Goal: Transaction & Acquisition: Purchase product/service

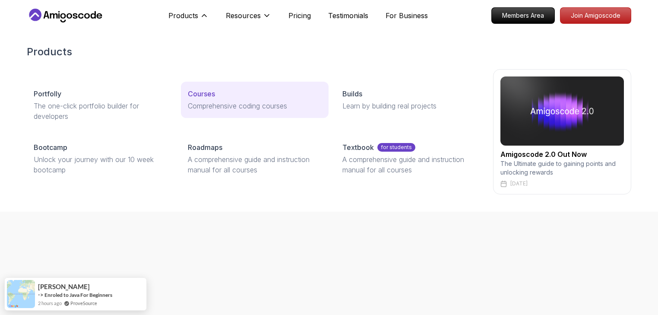
click at [195, 92] on p "Courses" at bounding box center [201, 94] width 27 height 10
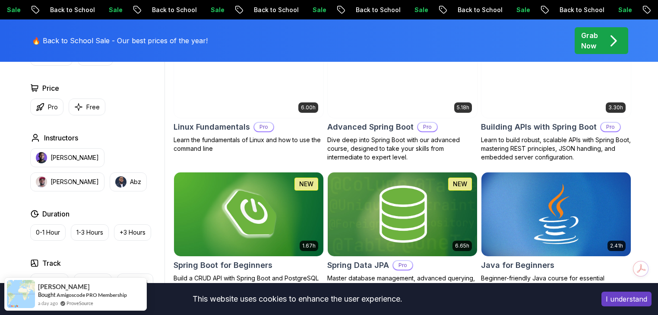
scroll to position [302, 0]
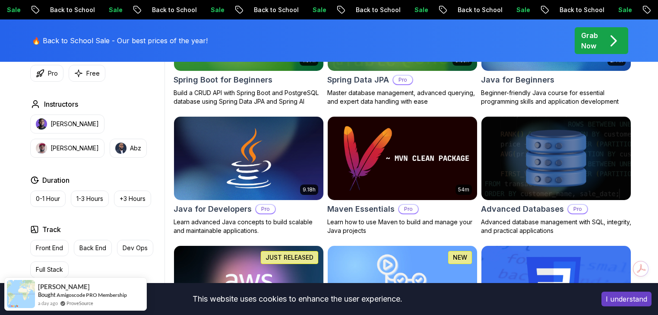
scroll to position [485, 0]
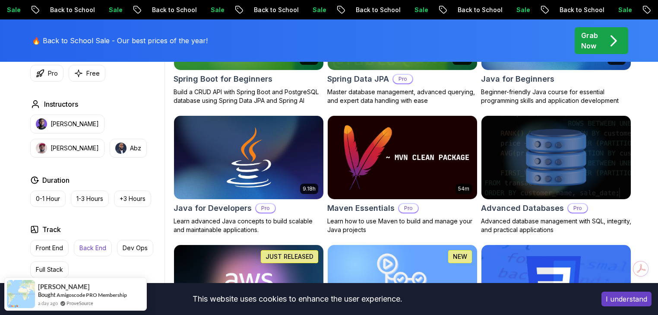
click at [92, 245] on p "Back End" at bounding box center [92, 248] width 27 height 9
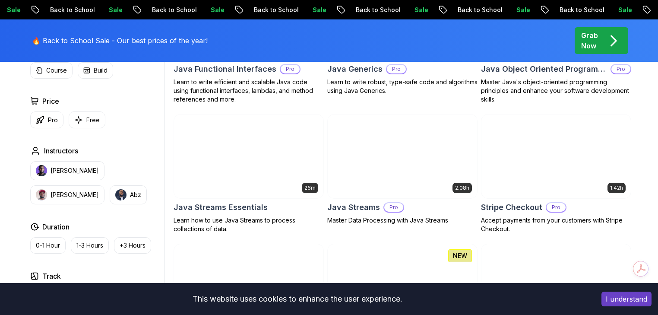
scroll to position [772, 0]
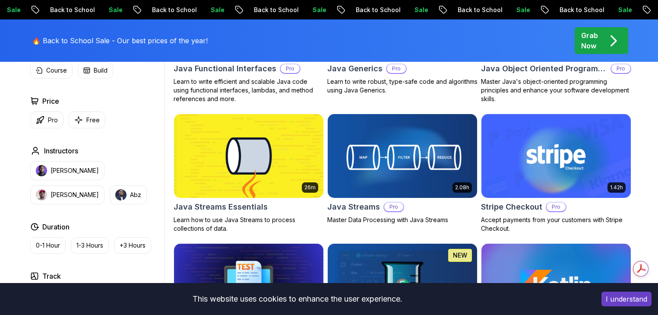
click at [637, 215] on div "Filters 1 Filters 1 Applied Filters Clear All backend Type Course Build Price P…" at bounding box center [329, 99] width 658 height 1230
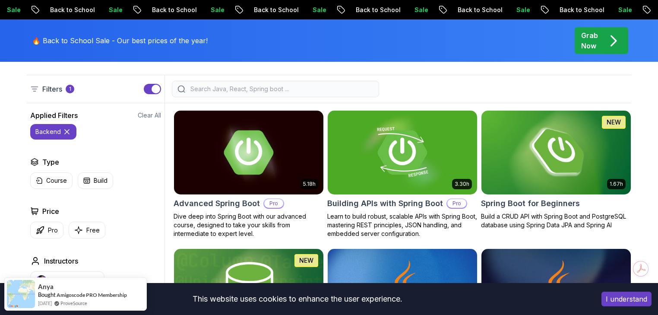
scroll to position [221, 0]
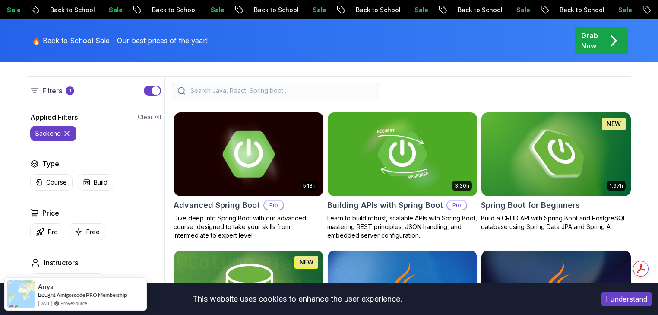
click at [235, 222] on p "Dive deep into Spring Boot with our advanced course, designed to take your skil…" at bounding box center [249, 227] width 150 height 26
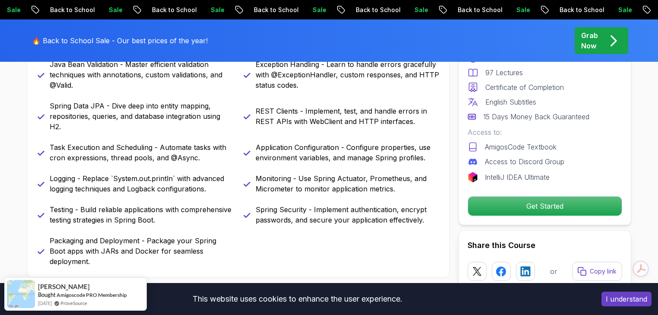
scroll to position [444, 0]
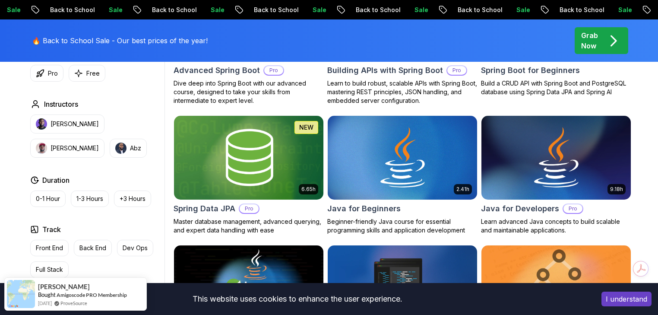
scroll to position [481, 0]
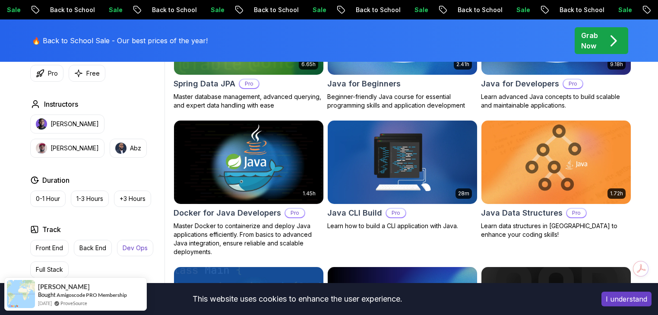
click at [128, 248] on p "Dev Ops" at bounding box center [135, 248] width 25 height 9
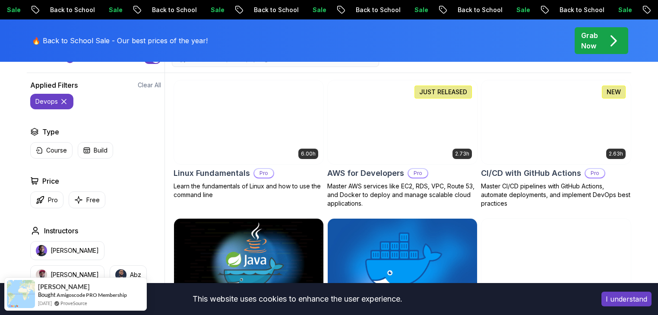
scroll to position [252, 0]
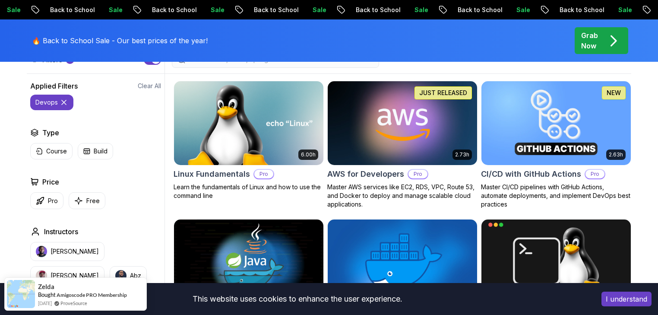
click at [396, 178] on h2 "AWS for Developers" at bounding box center [365, 174] width 77 height 12
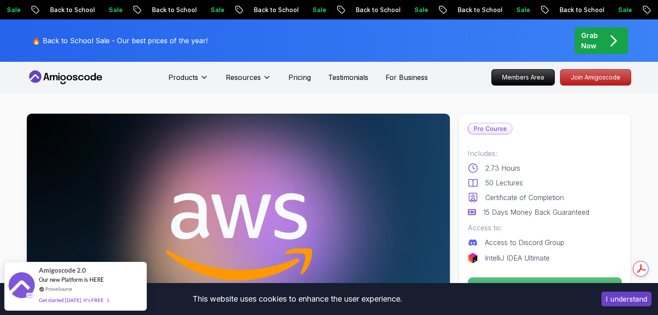
click at [584, 45] on p "Grab Now" at bounding box center [589, 40] width 17 height 21
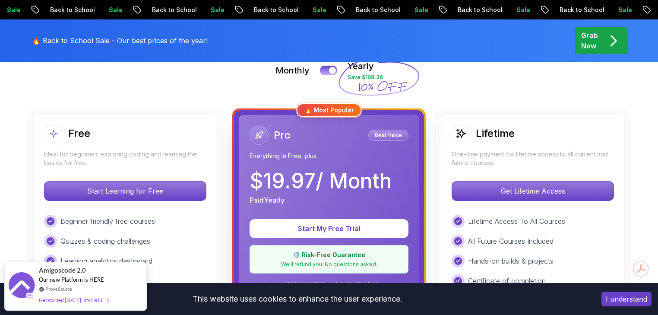
scroll to position [208, 0]
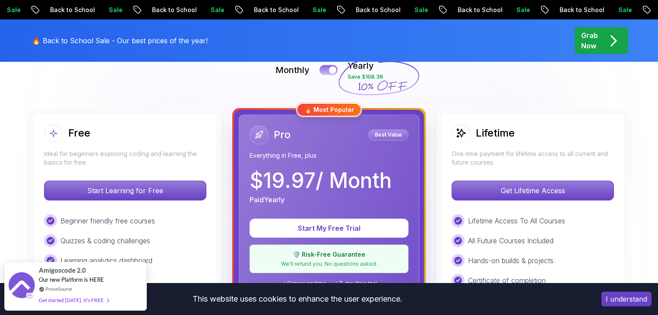
click at [326, 67] on button at bounding box center [329, 70] width 18 height 10
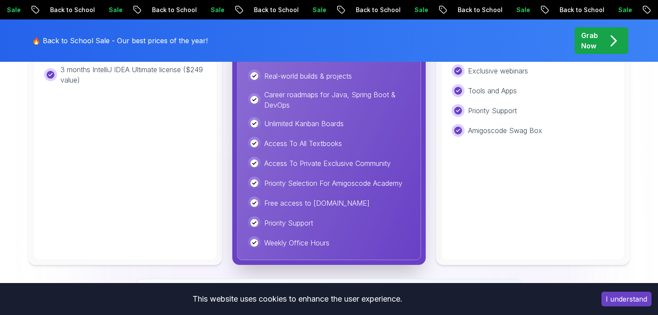
scroll to position [446, 0]
